Goal: Navigation & Orientation: Find specific page/section

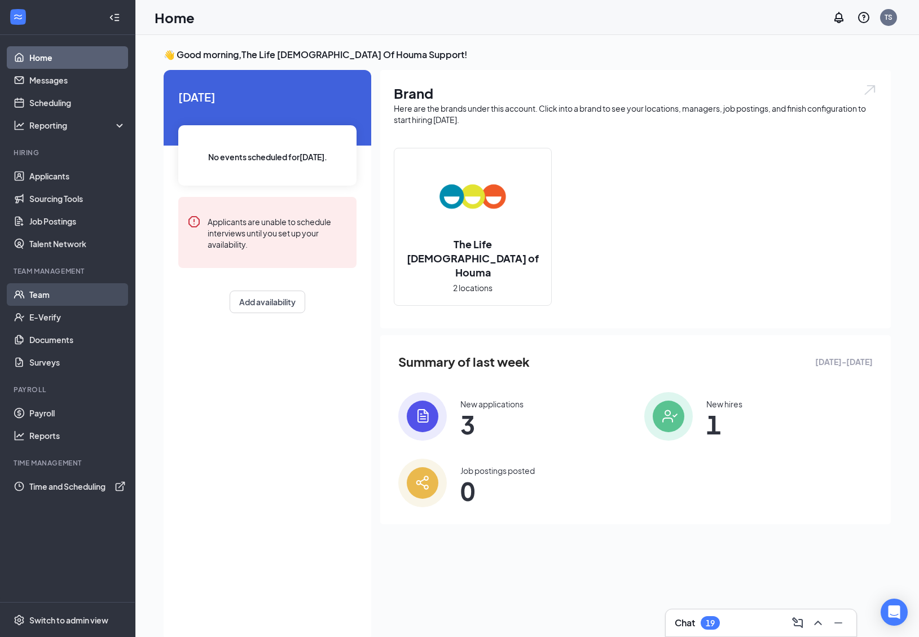
click at [89, 297] on link "Team" at bounding box center [77, 294] width 96 height 23
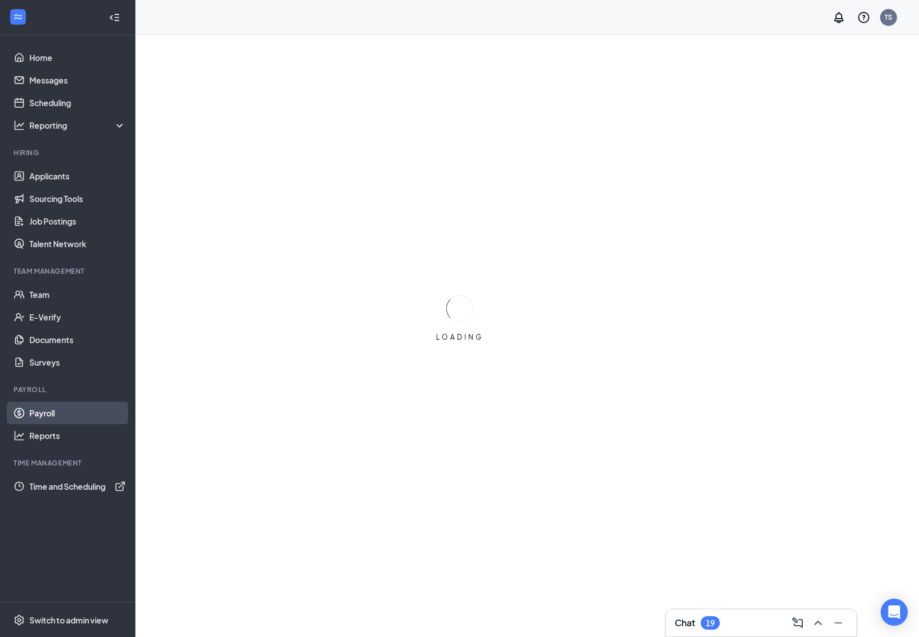
click at [85, 416] on link "Payroll" at bounding box center [77, 413] width 96 height 23
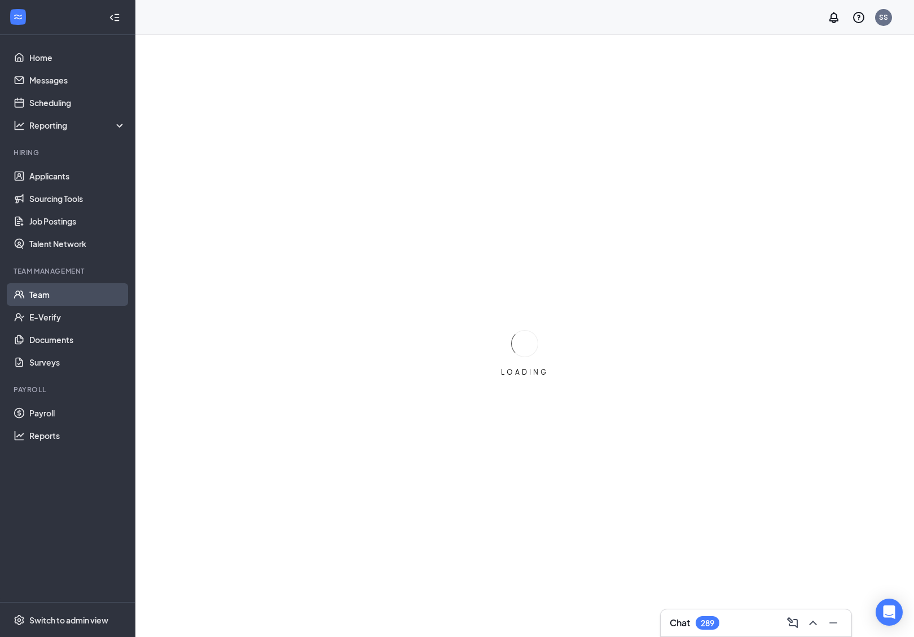
click at [47, 291] on link "Team" at bounding box center [77, 294] width 96 height 23
